Goal: Task Accomplishment & Management: Manage account settings

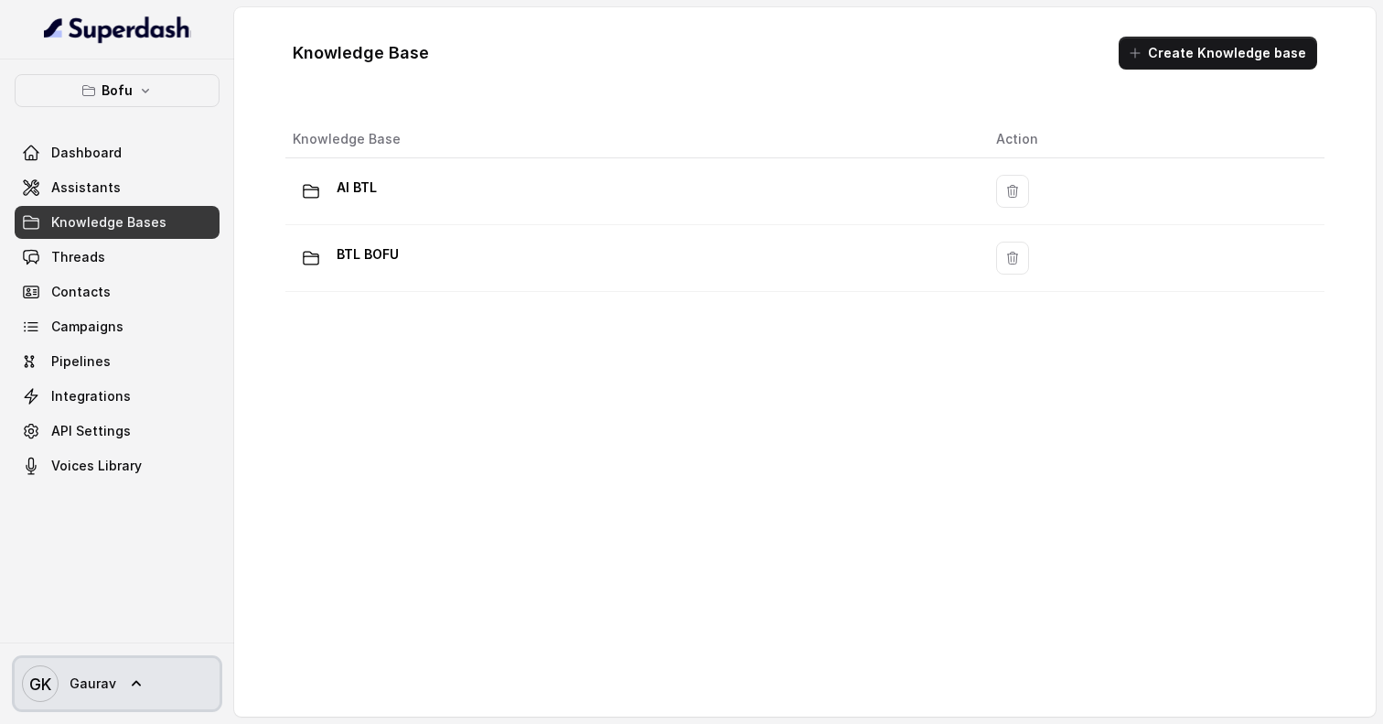
click at [159, 686] on link "GK Gaurav" at bounding box center [117, 683] width 205 height 51
click at [175, 487] on nav "Bofu Dashboard Assistants Knowledge Bases Threads Contacts Campaigns Pipelines …" at bounding box center [117, 362] width 234 height 724
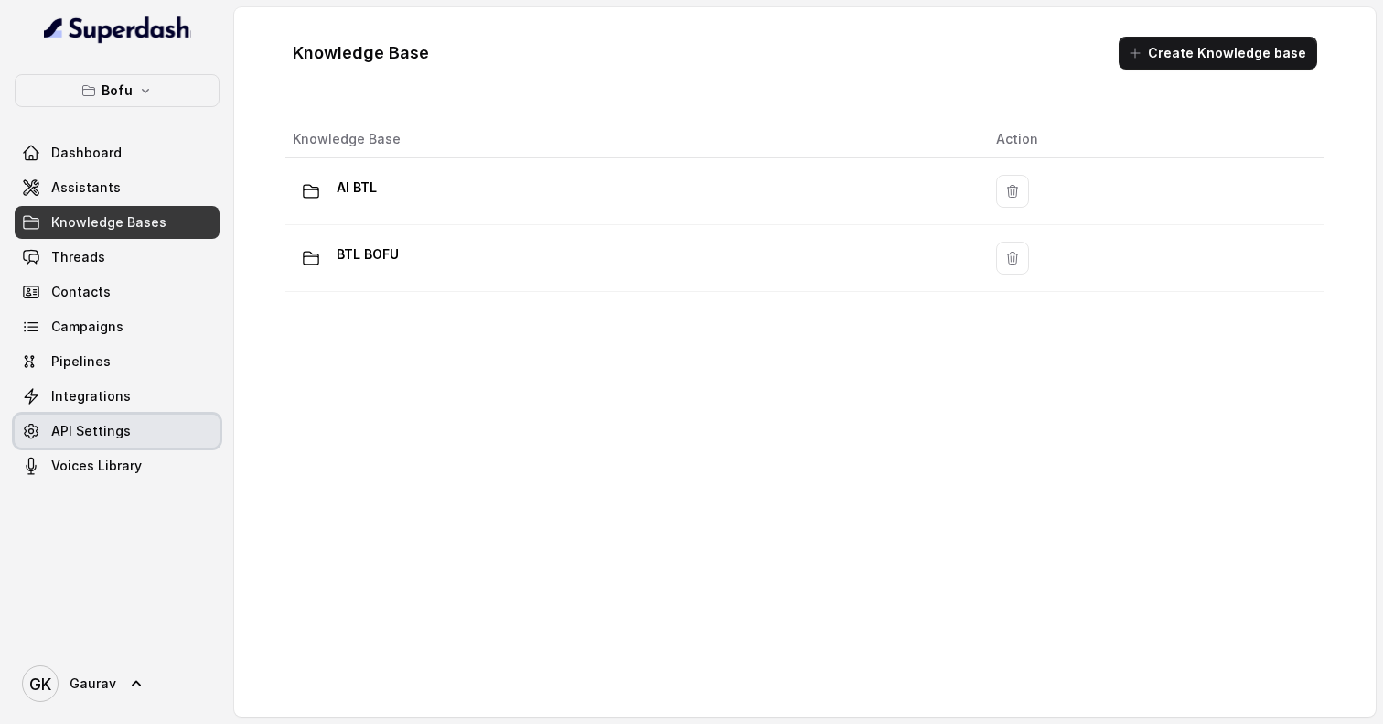
click at [149, 416] on link "API Settings" at bounding box center [117, 430] width 205 height 33
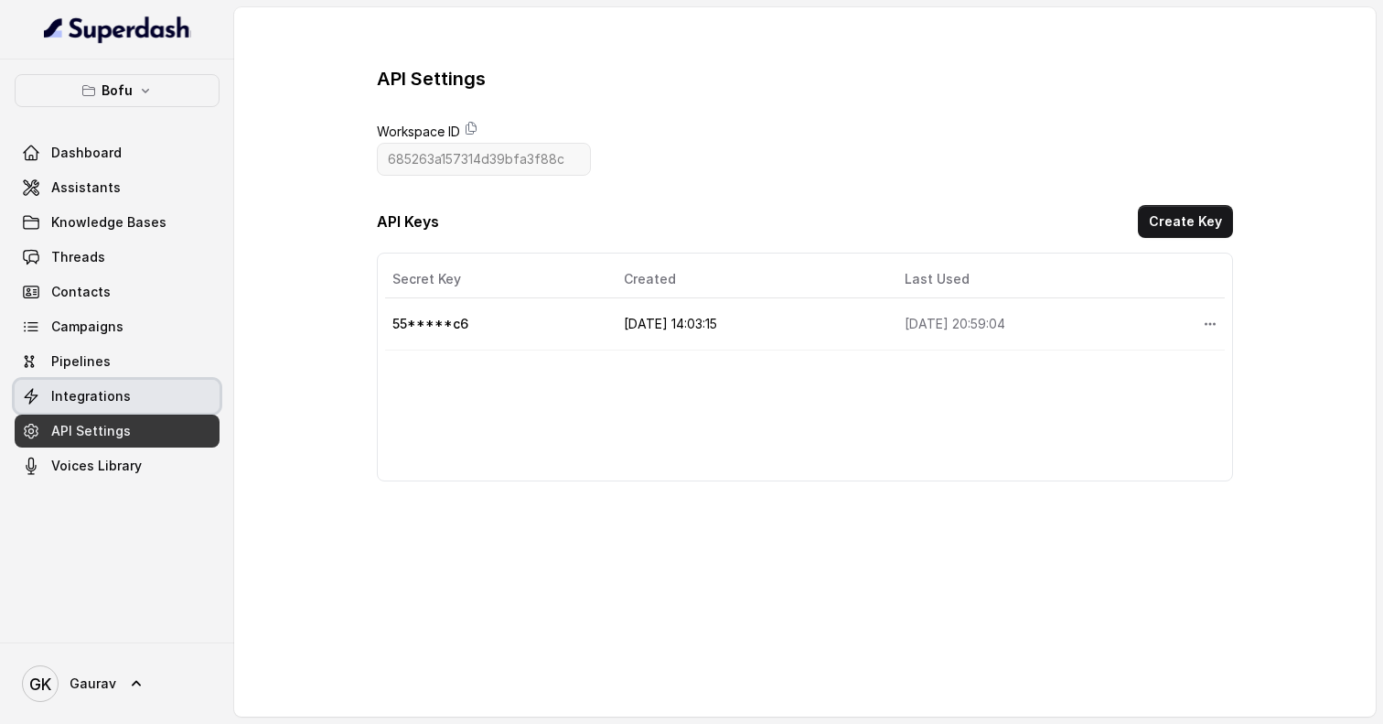
click at [156, 400] on link "Integrations" at bounding box center [117, 396] width 205 height 33
